Goal: Transaction & Acquisition: Obtain resource

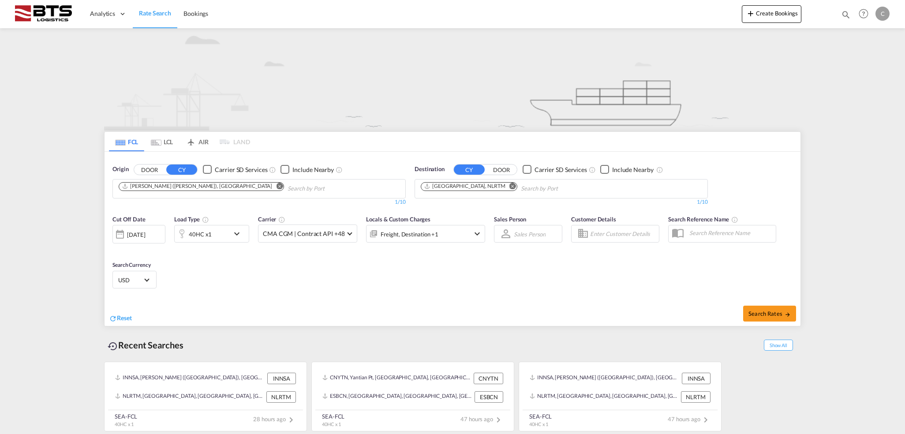
click at [287, 190] on input "Chips input." at bounding box center [329, 189] width 84 height 14
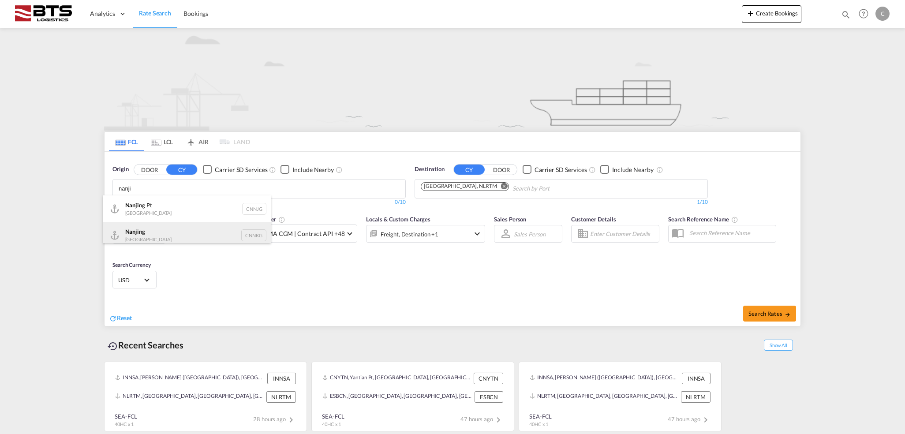
type input "nanji"
click at [161, 232] on div "Nanji ng China CNNKG" at bounding box center [187, 235] width 168 height 26
click at [227, 234] on div "40HC x1" at bounding box center [202, 234] width 55 height 18
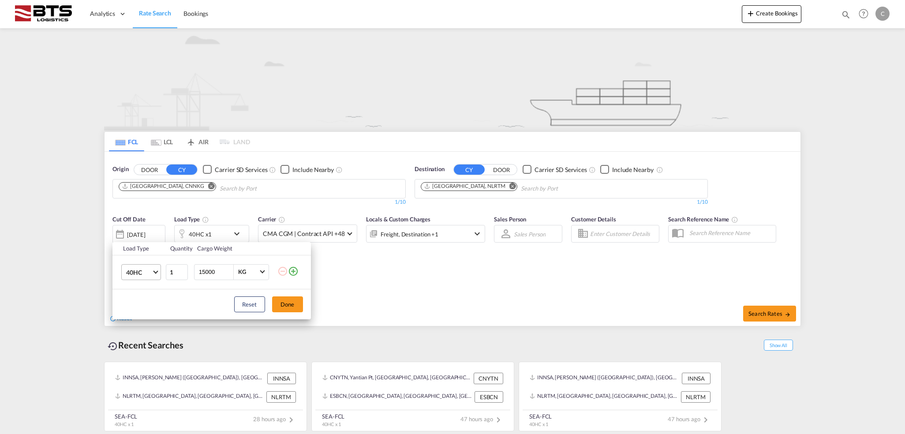
click at [149, 276] on md-select-value "40HC" at bounding box center [142, 272] width 35 height 15
click at [149, 232] on md-option "20GP" at bounding box center [149, 229] width 60 height 21
click at [287, 302] on button "Done" at bounding box center [287, 304] width 31 height 16
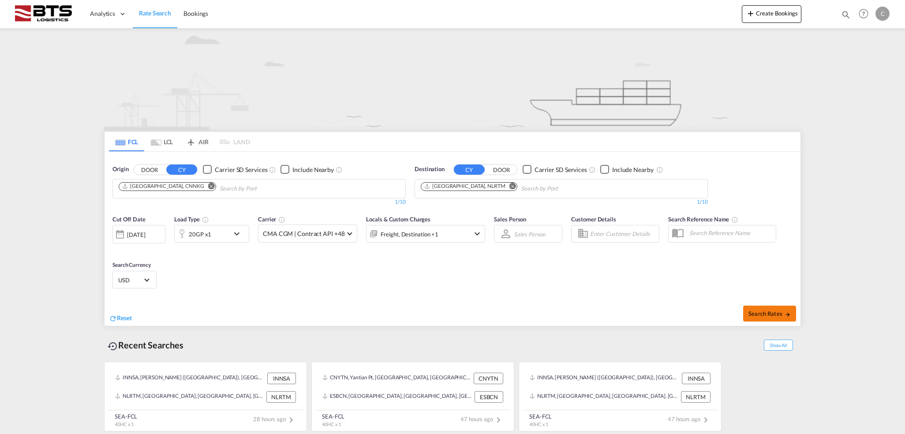
click at [755, 311] on span "Search Rates" at bounding box center [769, 313] width 42 height 7
type input "CNNKG to NLRTM / [DATE]"
